Goal: Information Seeking & Learning: Learn about a topic

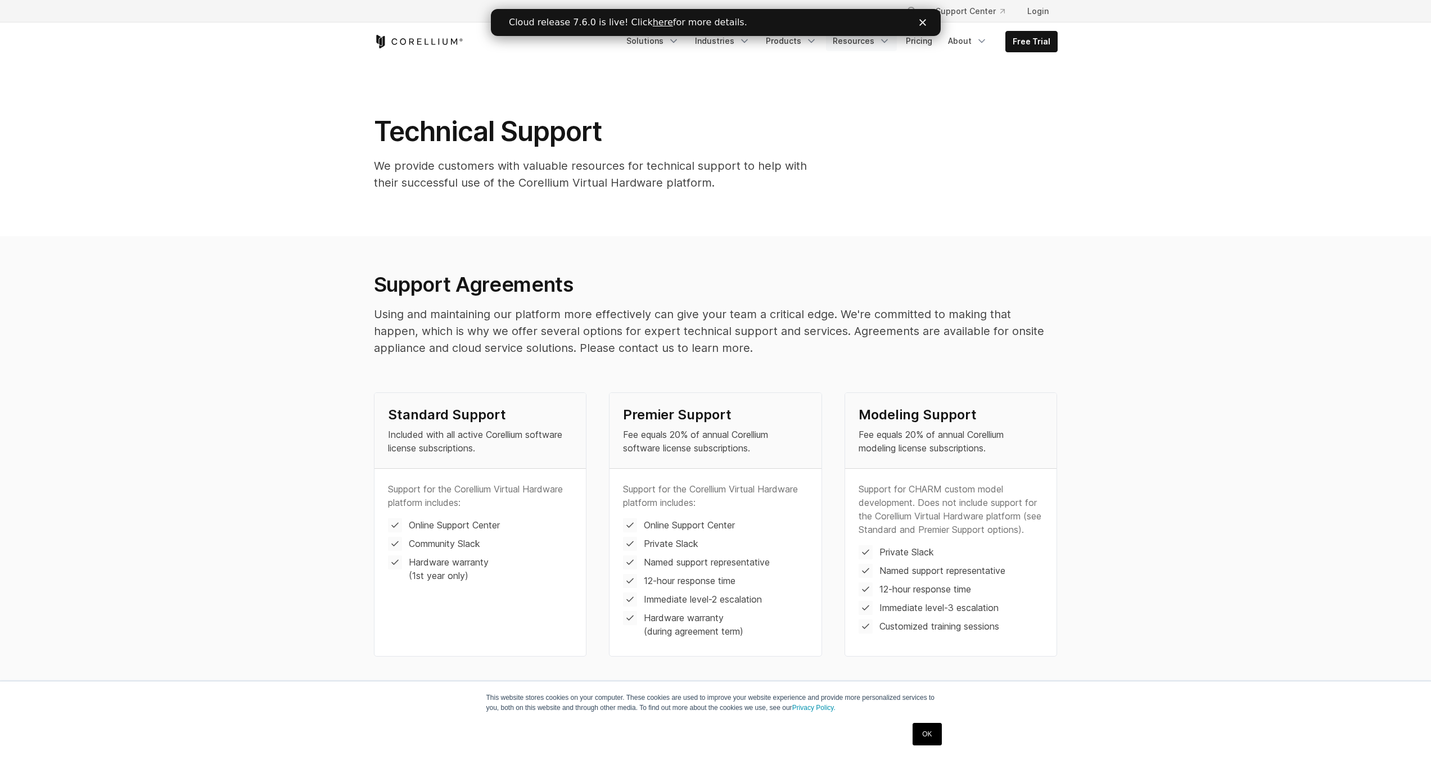
click at [666, 44] on link "Resources" at bounding box center [861, 41] width 71 height 20
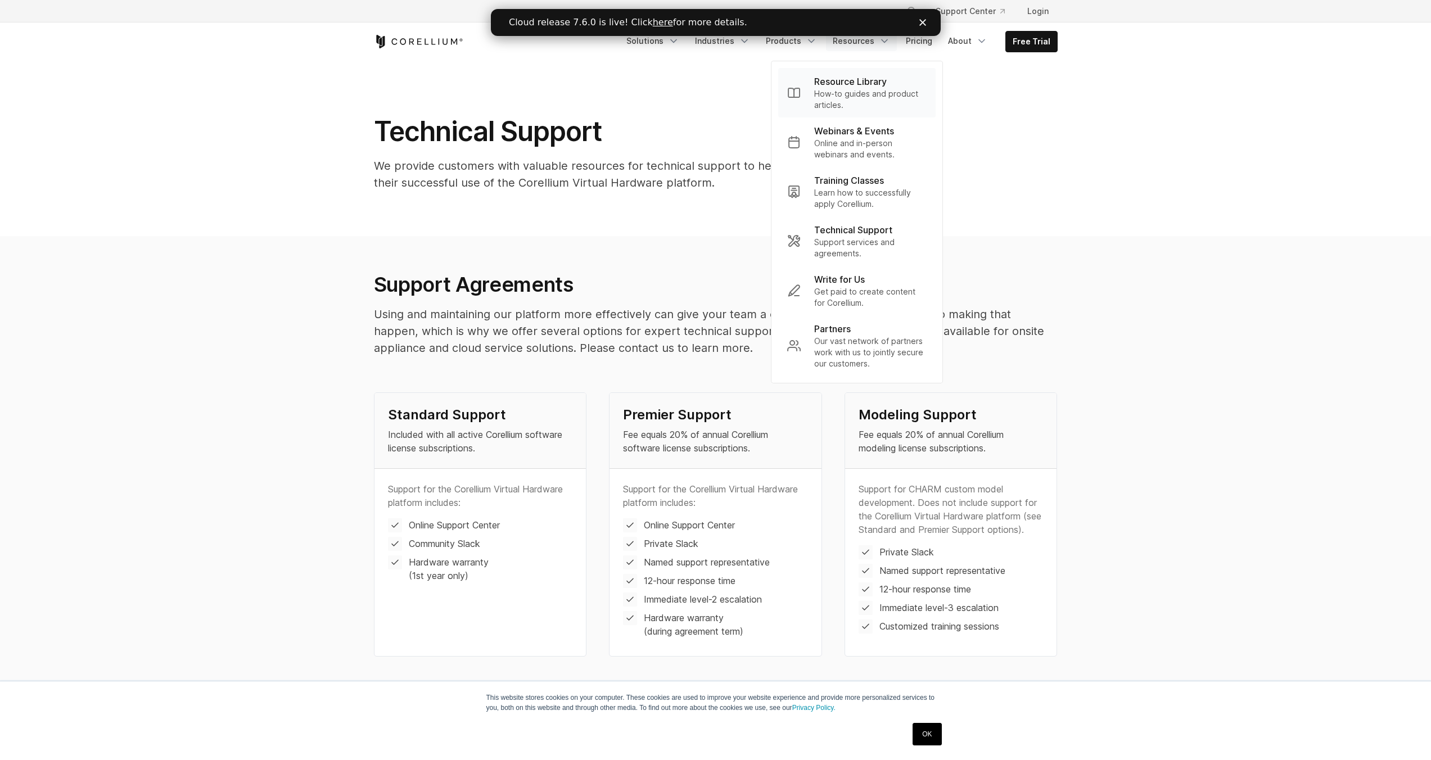
click at [666, 94] on p "How-to guides and product articles." at bounding box center [870, 99] width 112 height 22
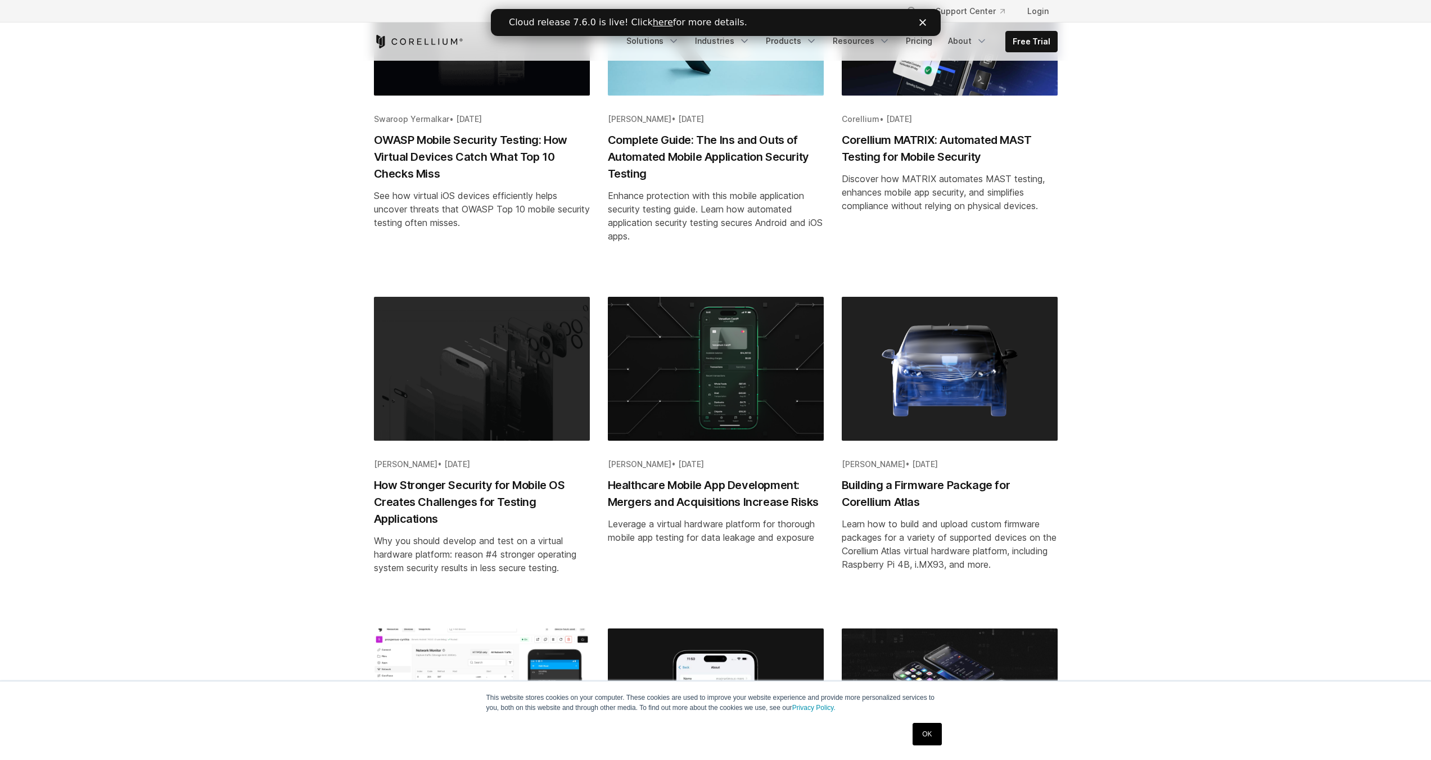
scroll to position [338, 0]
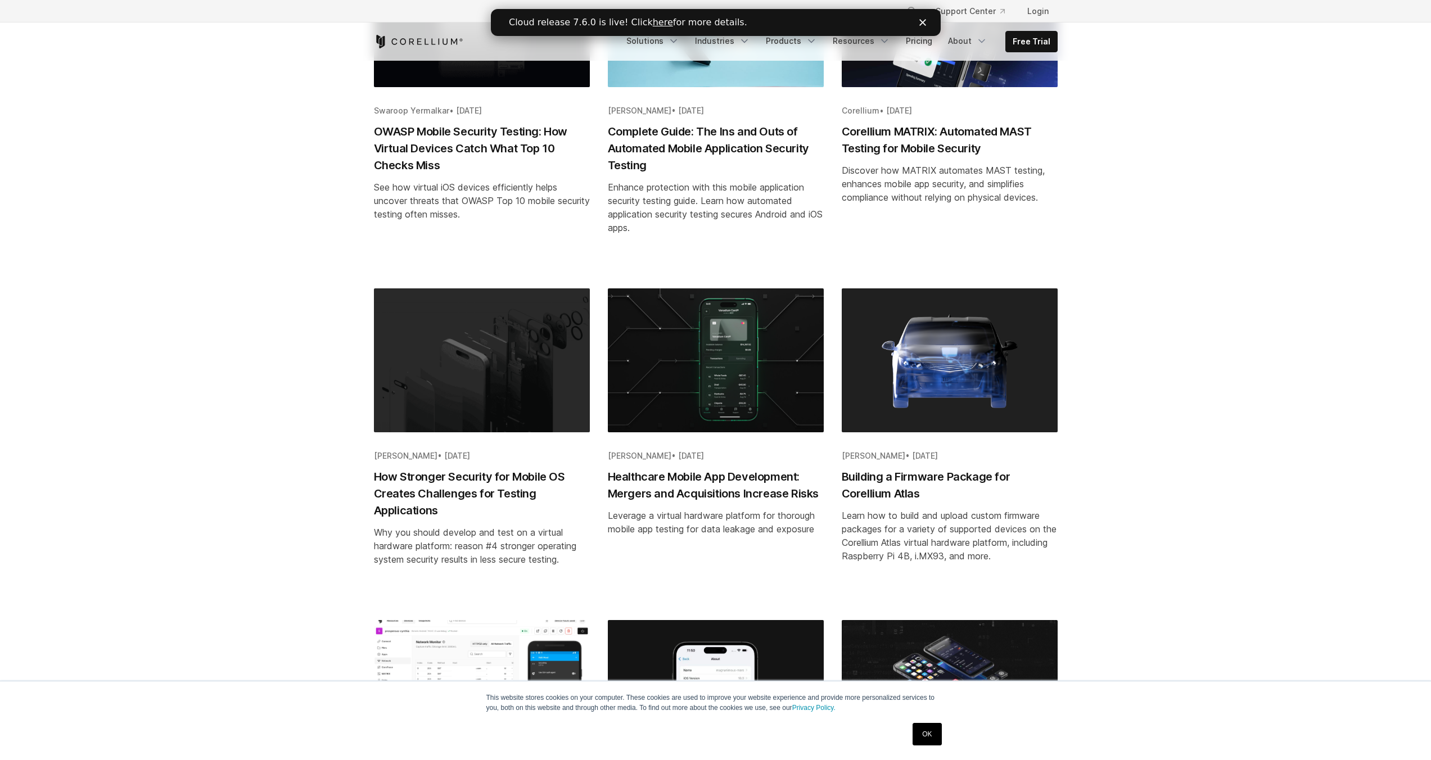
click at [980, 357] on img "Blog post summary: Building a Firmware Package for Corellium Atlas" at bounding box center [950, 361] width 216 height 144
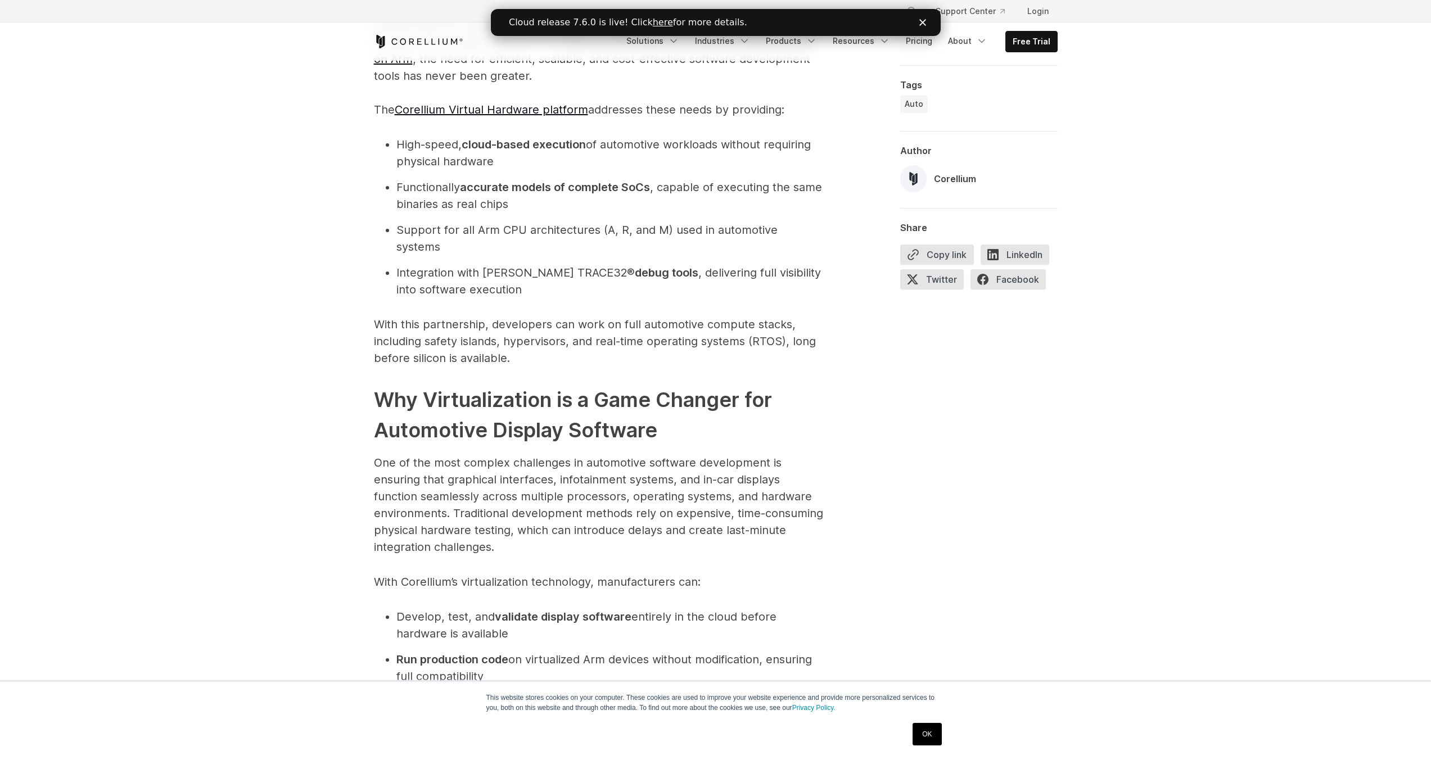
scroll to position [1154, 0]
